Goal: Navigation & Orientation: Find specific page/section

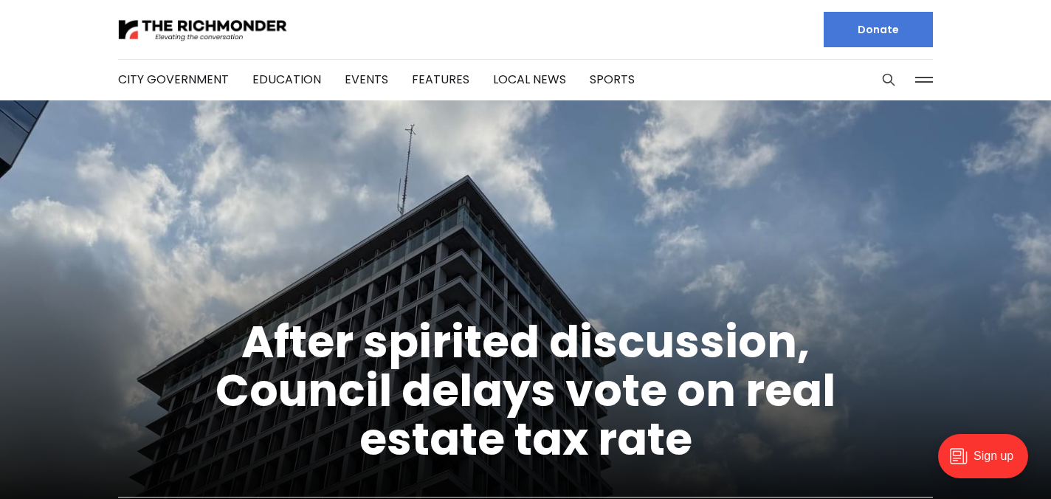
click at [925, 80] on button at bounding box center [924, 80] width 22 height 22
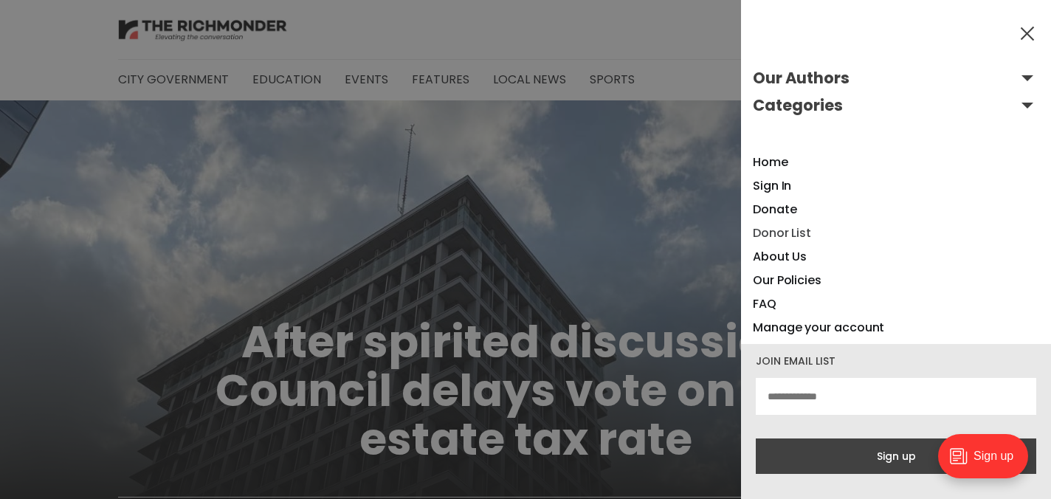
click at [803, 230] on link "Donor List" at bounding box center [782, 232] width 58 height 17
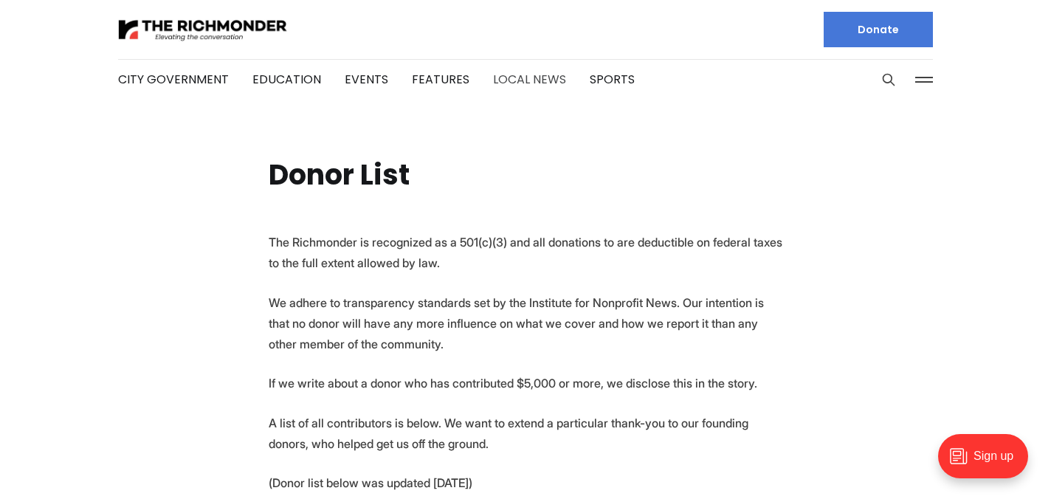
click at [508, 78] on link "Local News" at bounding box center [529, 79] width 73 height 17
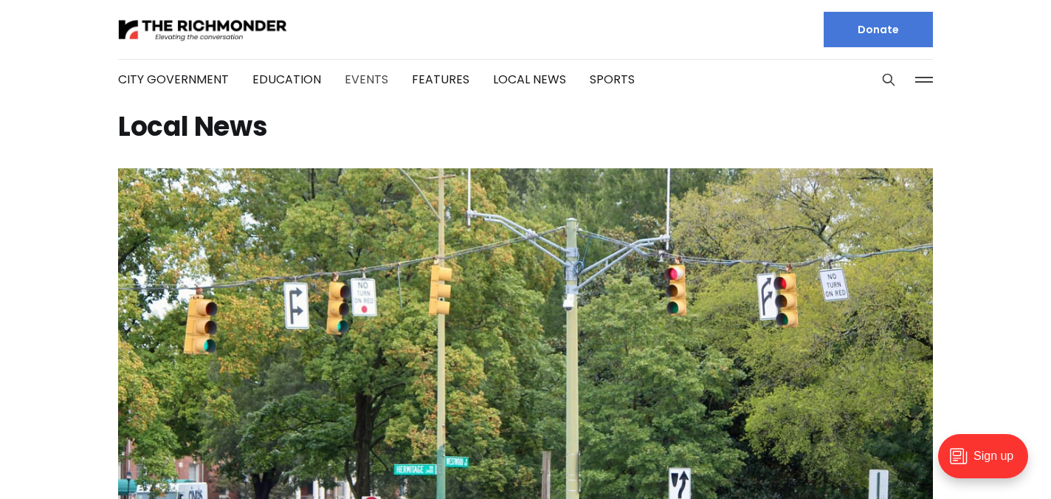
click at [363, 76] on link "Events" at bounding box center [367, 79] width 44 height 17
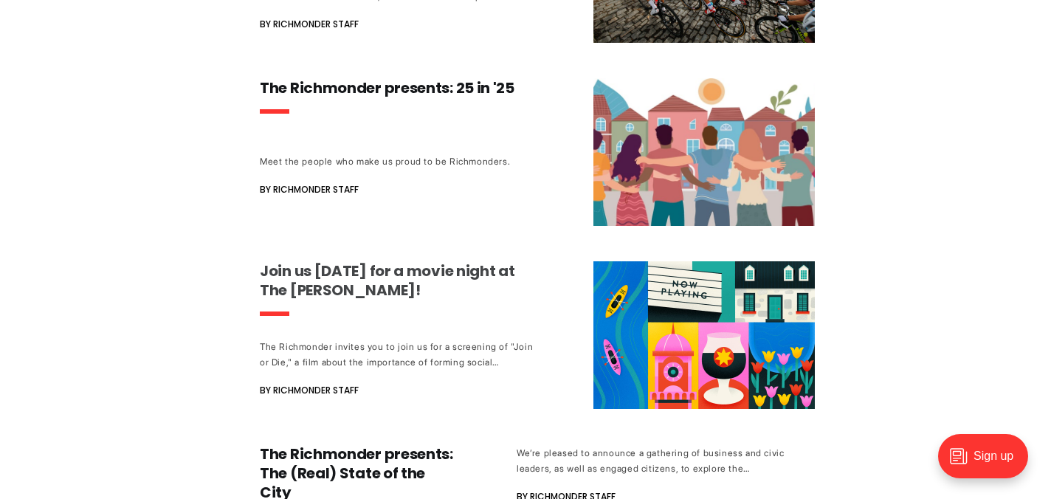
scroll to position [535, 0]
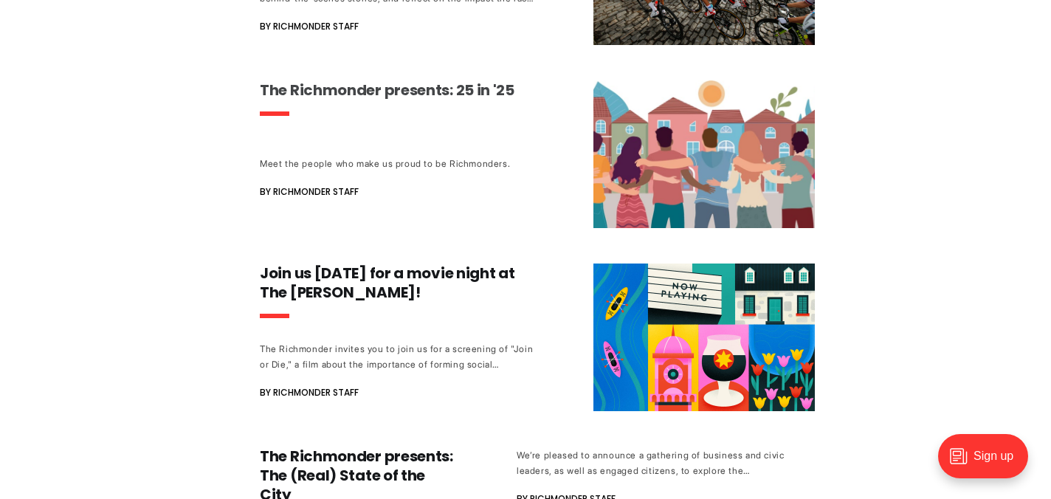
click at [410, 83] on h3 "The Richmonder presents: 25 in '25" at bounding box center [397, 89] width 275 height 19
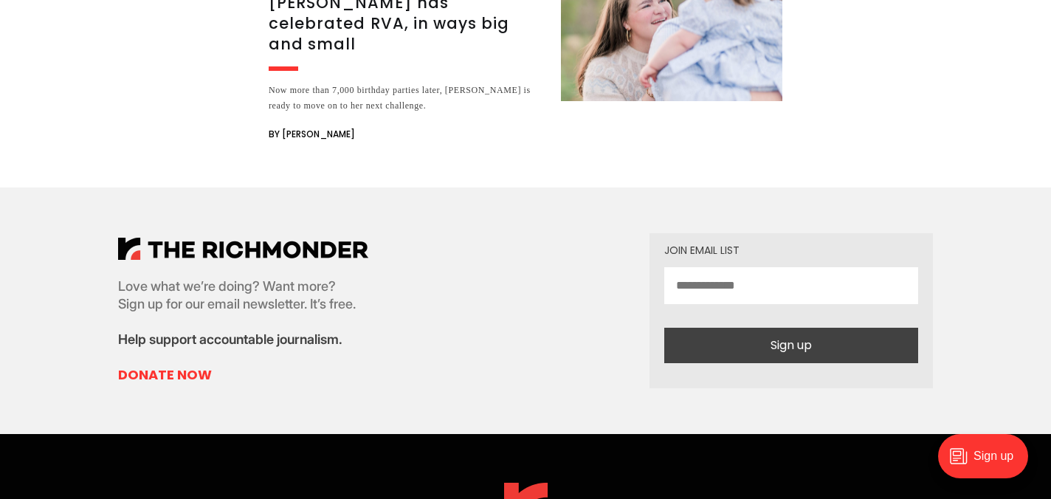
scroll to position [3177, 0]
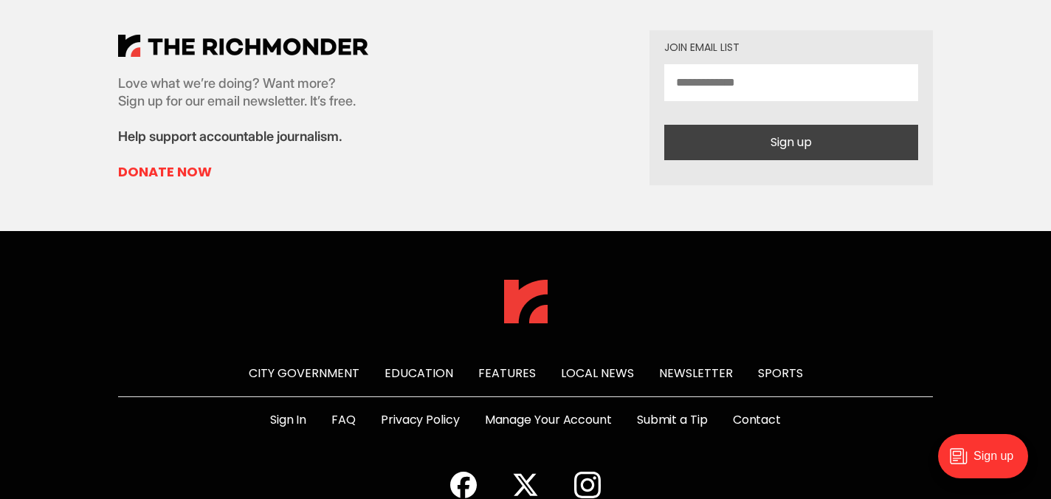
click at [588, 472] on icon at bounding box center [587, 485] width 27 height 27
click at [458, 472] on icon at bounding box center [463, 485] width 27 height 27
